Goal: Transaction & Acquisition: Purchase product/service

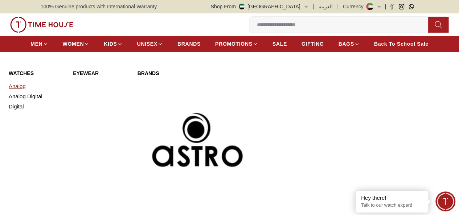
click at [19, 91] on link "Analog" at bounding box center [36, 86] width 55 height 10
click at [38, 102] on link "Analog Digital" at bounding box center [36, 96] width 55 height 10
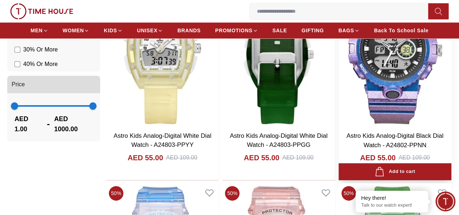
scroll to position [326, 0]
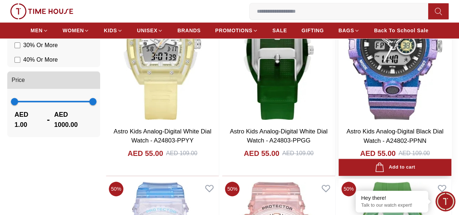
click at [373, 73] on img at bounding box center [394, 51] width 113 height 144
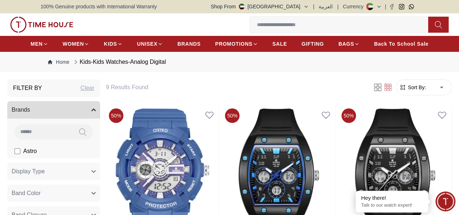
scroll to position [321, 0]
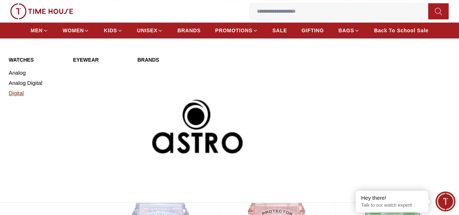
click at [17, 98] on link "Digital" at bounding box center [36, 93] width 55 height 10
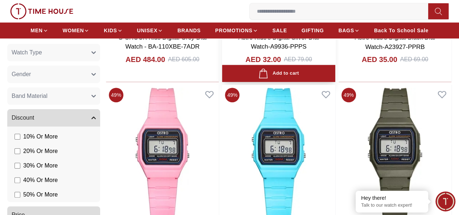
scroll to position [290, 0]
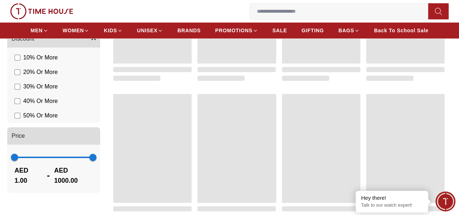
scroll to position [316, 0]
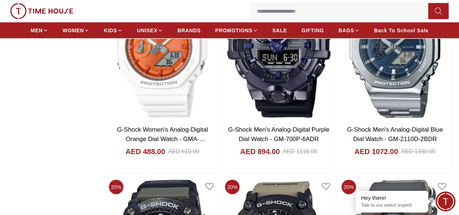
scroll to position [798, 0]
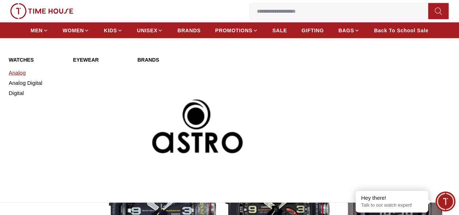
click at [19, 78] on link "Analog" at bounding box center [36, 73] width 55 height 10
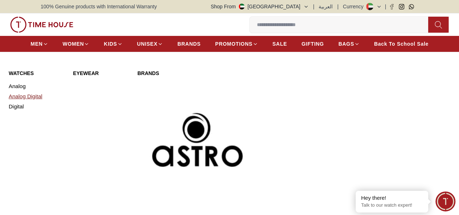
click at [33, 102] on link "Analog Digital" at bounding box center [36, 96] width 55 height 10
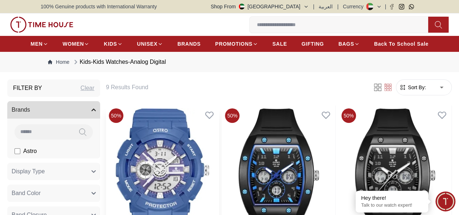
click at [215, 134] on img at bounding box center [162, 177] width 113 height 144
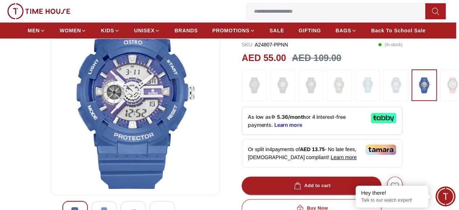
scroll to position [109, 3]
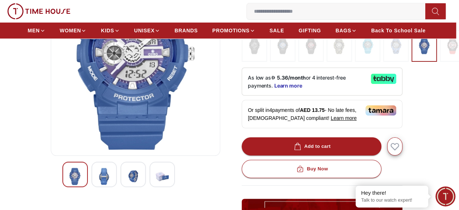
click at [290, 95] on div "As low as 5.36/month or 4 interest-free payments. Learn more" at bounding box center [321, 81] width 161 height 28
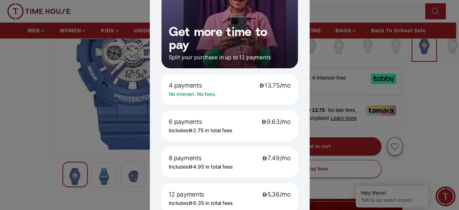
scroll to position [0, 0]
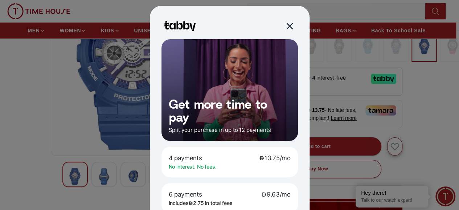
click at [285, 25] on div at bounding box center [289, 26] width 8 height 8
